Goal: Information Seeking & Learning: Learn about a topic

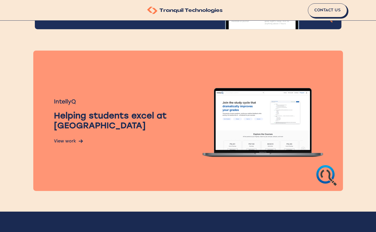
scroll to position [302, 0]
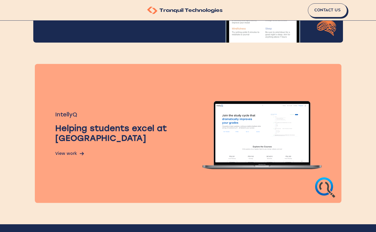
click at [330, 189] on img at bounding box center [325, 187] width 20 height 20
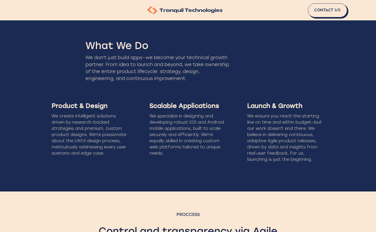
scroll to position [518, 0]
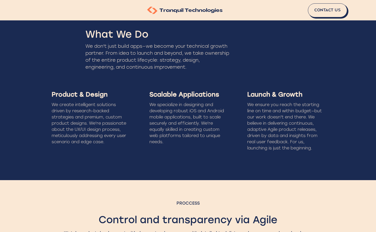
click at [143, 52] on div "We don't just build apps—we become your technical growth partner. From idea to …" at bounding box center [157, 57] width 144 height 28
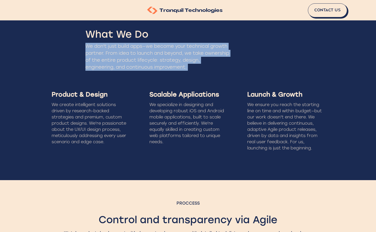
click at [143, 52] on div "We don't just build apps—we become your technical growth partner. From idea to …" at bounding box center [157, 57] width 144 height 28
click at [173, 59] on div "We don't just build apps—we become your technical growth partner. From idea to …" at bounding box center [157, 57] width 144 height 28
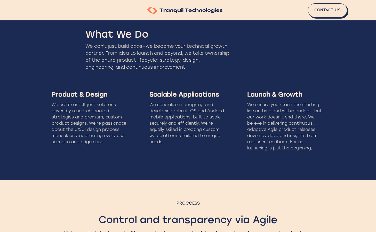
click at [121, 54] on div "We don't just build apps—we become your technical growth partner. From idea to …" at bounding box center [157, 57] width 144 height 28
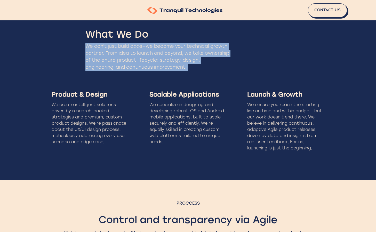
click at [121, 54] on div "We don't just build apps—we become your technical growth partner. From idea to …" at bounding box center [157, 57] width 144 height 28
click at [177, 62] on div "We don't just build apps—we become your technical growth partner. From idea to …" at bounding box center [157, 57] width 144 height 28
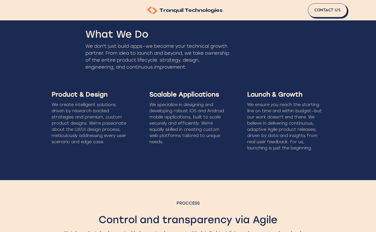
click at [181, 47] on div "We don't just build apps—we become your technical growth partner. From idea to …" at bounding box center [157, 57] width 144 height 28
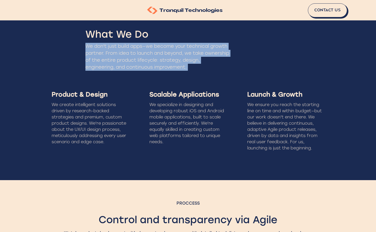
click at [181, 47] on div "We don't just build apps—we become your technical growth partner. From idea to …" at bounding box center [157, 57] width 144 height 28
click at [134, 50] on div "We don't just build apps—we become your technical growth partner. From idea to …" at bounding box center [157, 57] width 144 height 28
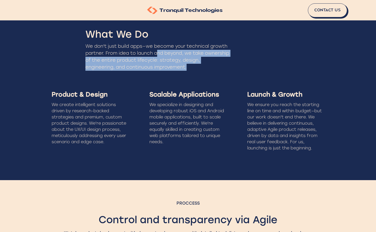
drag, startPoint x: 203, startPoint y: 64, endPoint x: 155, endPoint y: 48, distance: 50.6
click at [156, 49] on div "We don't just build apps—we become your technical growth partner. From idea to …" at bounding box center [157, 57] width 144 height 28
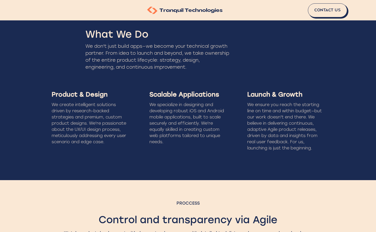
click at [201, 75] on div "What We Do We don't just build apps—we become your technical growth partner. Fr…" at bounding box center [188, 94] width 376 height 172
